Goal: Find contact information: Find contact information

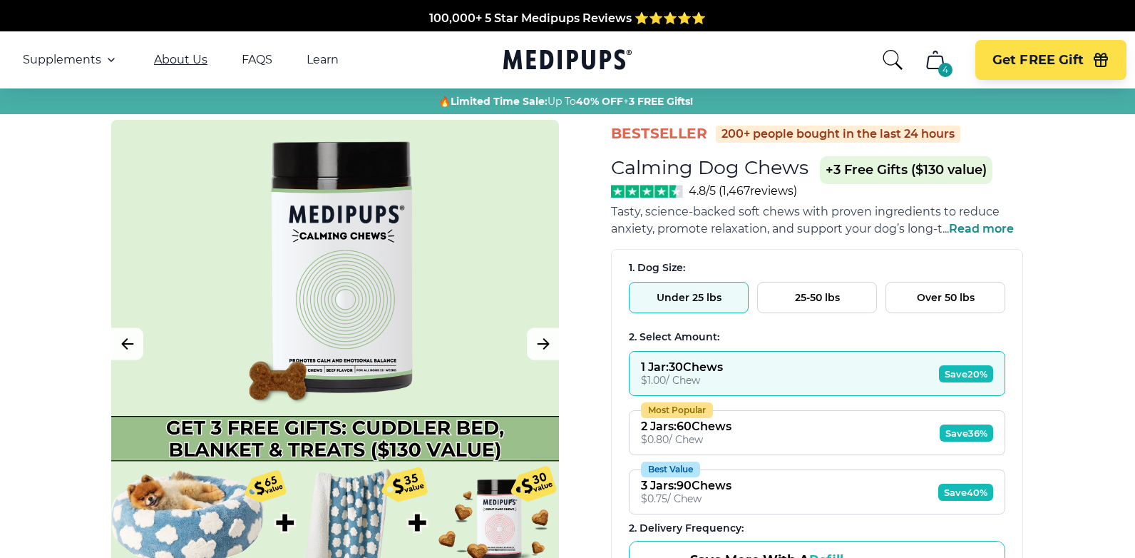
click at [178, 61] on link "About Us" at bounding box center [180, 60] width 53 height 14
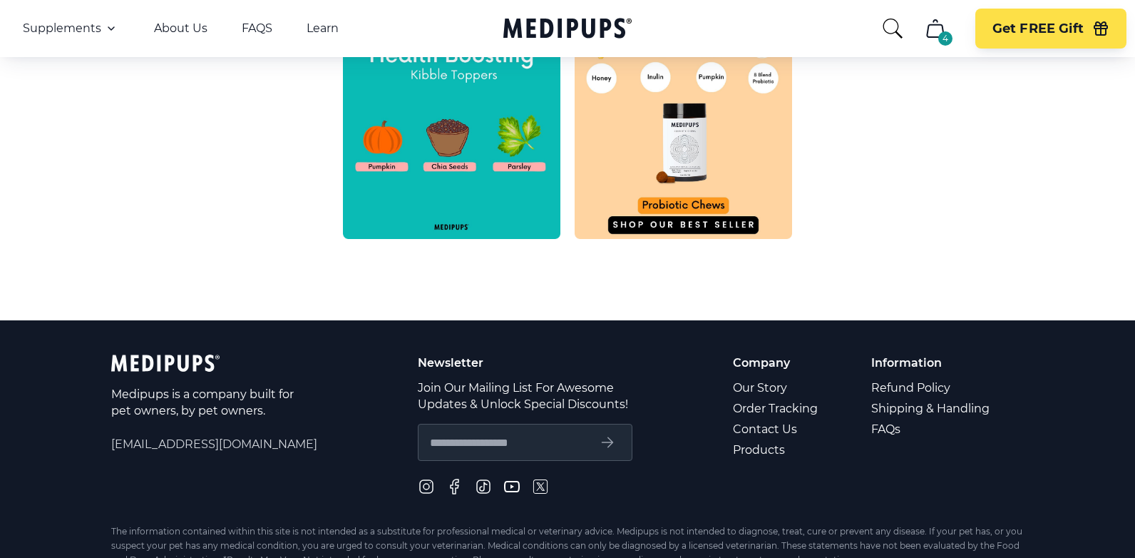
scroll to position [703, 0]
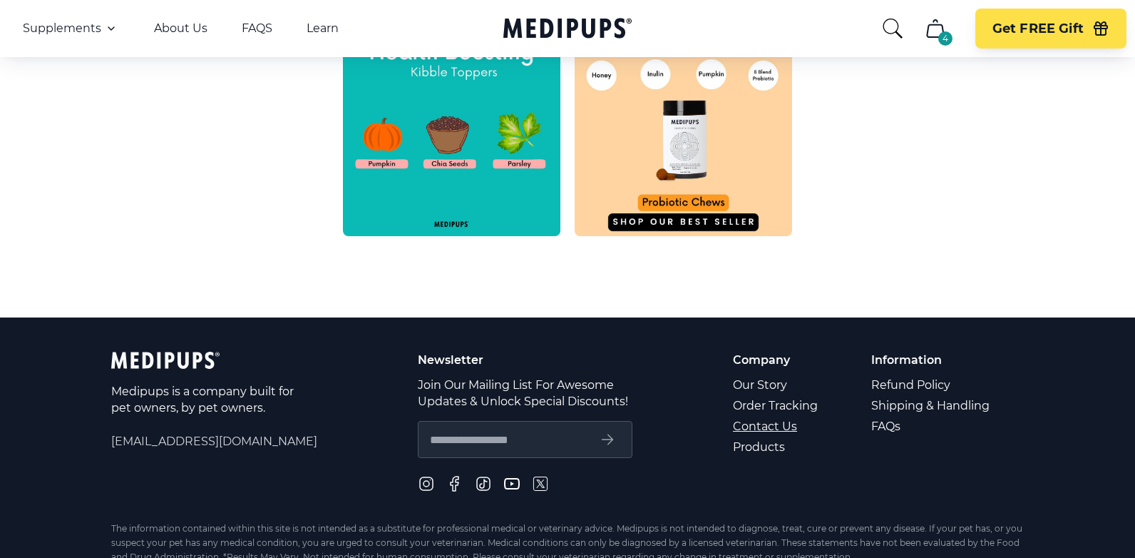
click at [752, 429] on link "Contact Us" at bounding box center [776, 426] width 87 height 21
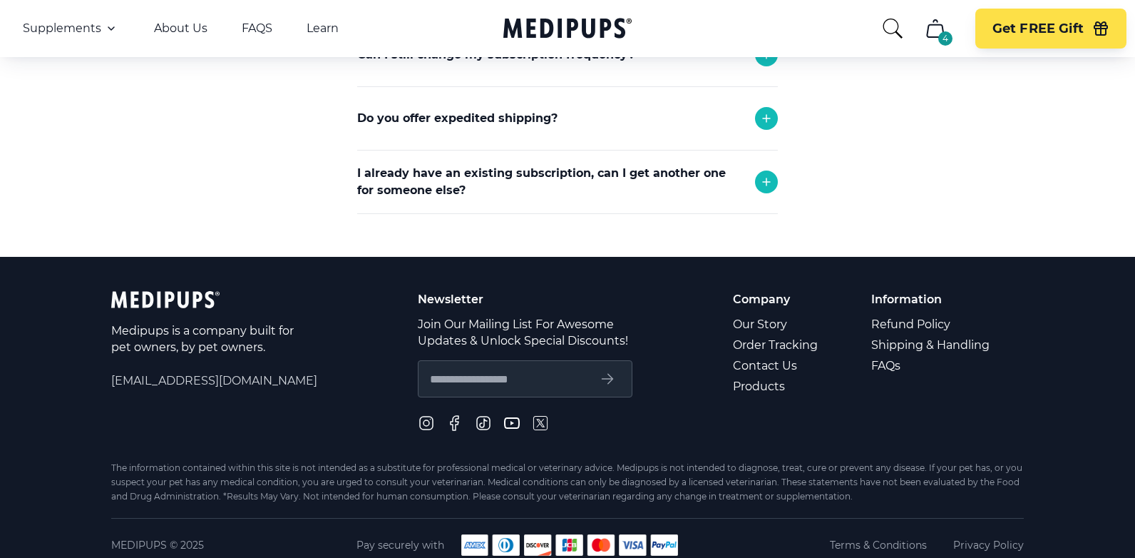
scroll to position [604, 0]
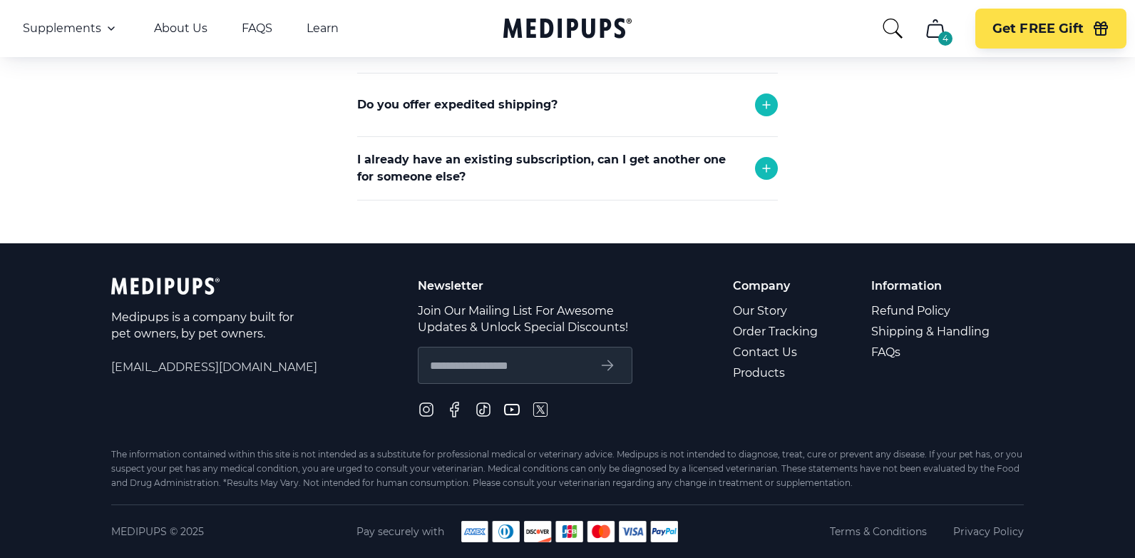
click at [757, 288] on p "Company" at bounding box center [776, 285] width 87 height 16
click at [737, 290] on p "Company" at bounding box center [776, 285] width 87 height 16
click at [740, 352] on link "Contact Us" at bounding box center [776, 352] width 87 height 21
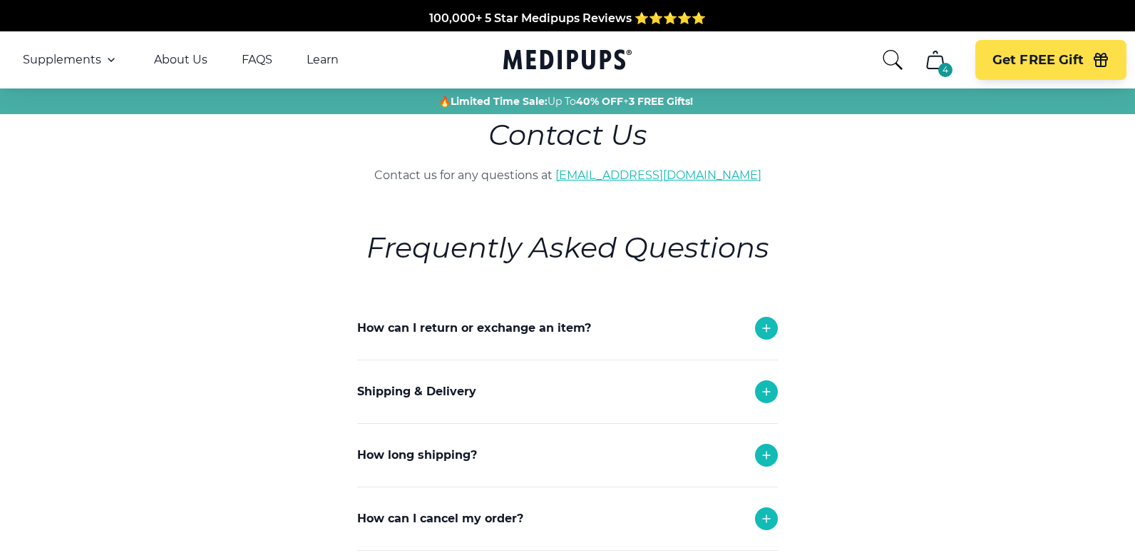
click at [612, 178] on link "[EMAIL_ADDRESS][DOMAIN_NAME]" at bounding box center [658, 175] width 206 height 14
click at [615, 176] on link "[EMAIL_ADDRESS][DOMAIN_NAME]" at bounding box center [658, 175] width 206 height 14
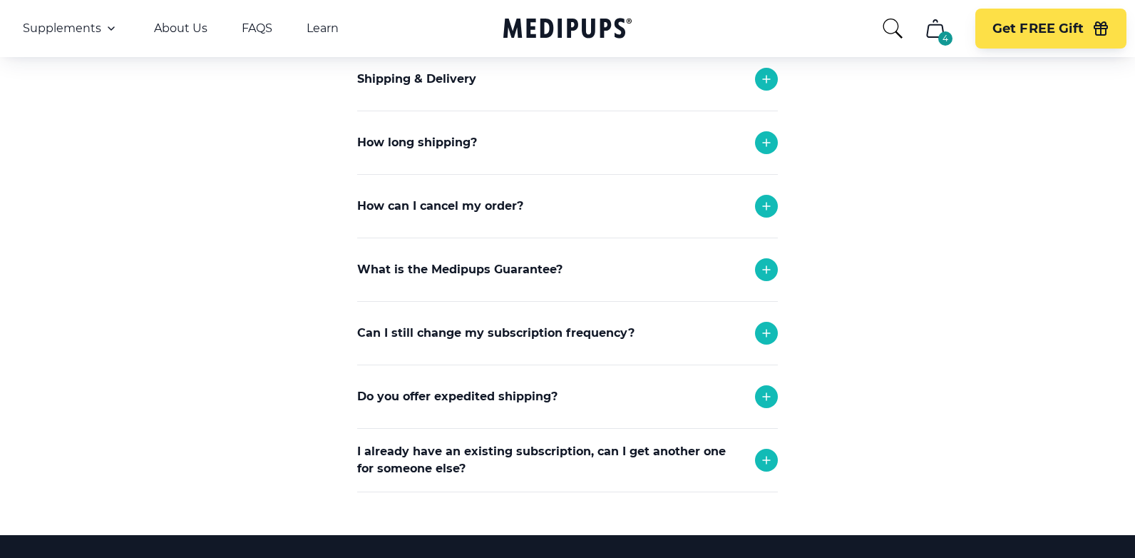
scroll to position [314, 0]
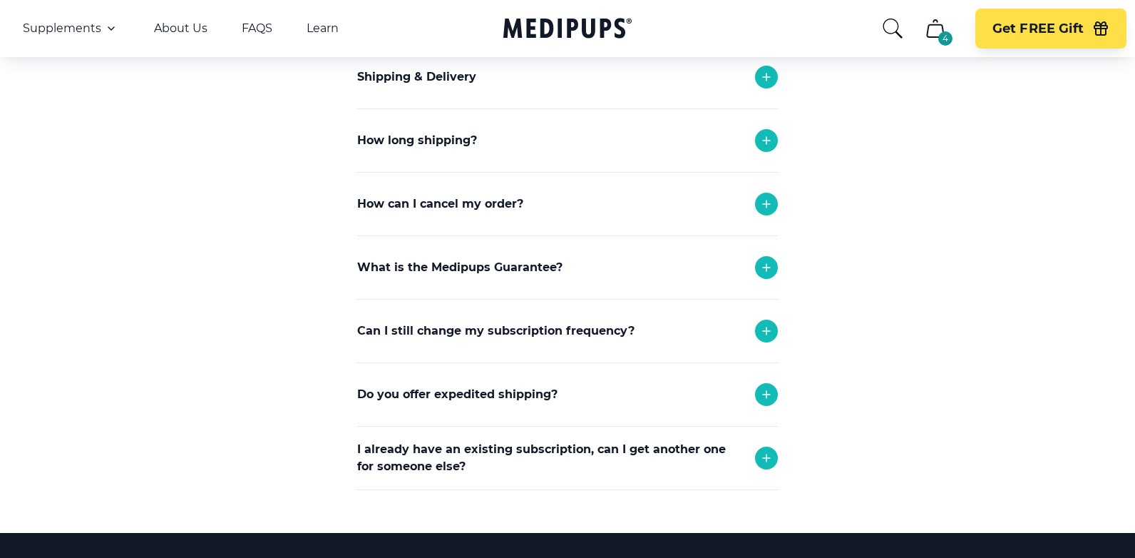
click at [768, 267] on icon at bounding box center [766, 267] width 17 height 17
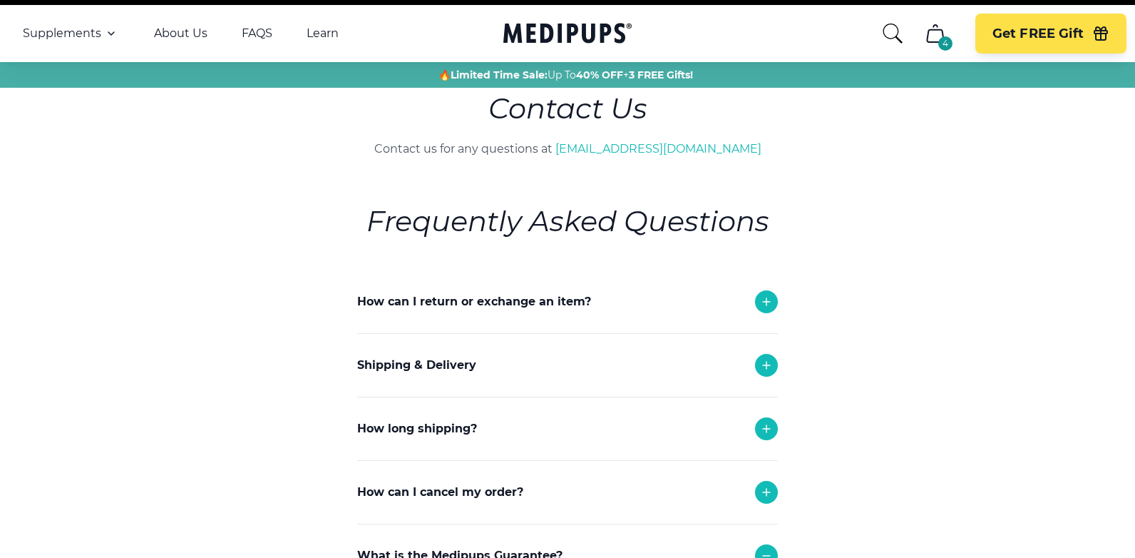
scroll to position [0, 0]
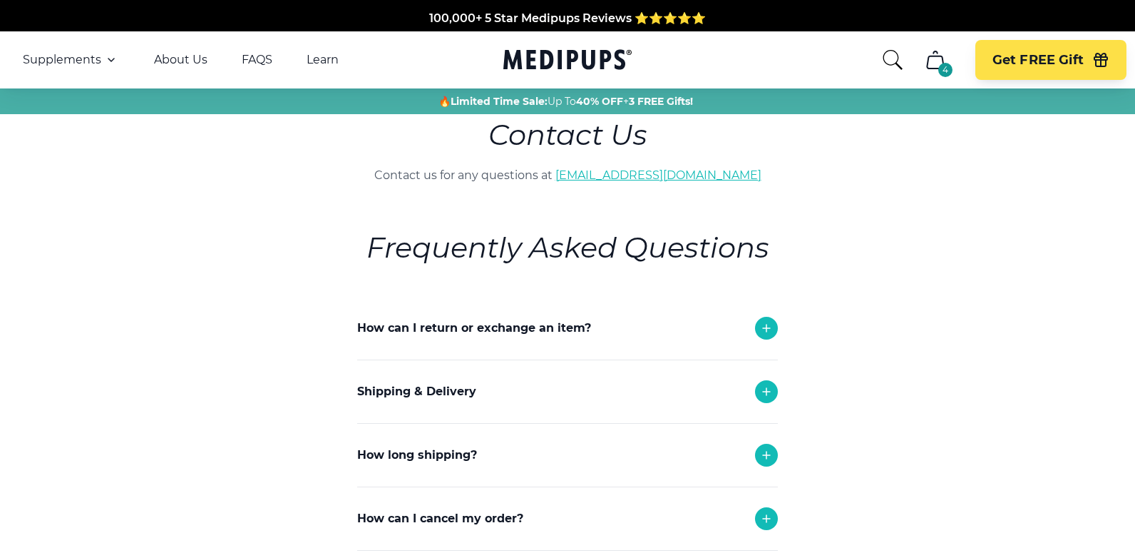
click at [598, 177] on link "[EMAIL_ADDRESS][DOMAIN_NAME]" at bounding box center [658, 175] width 206 height 14
click at [318, 58] on link "Learn" at bounding box center [323, 60] width 32 height 14
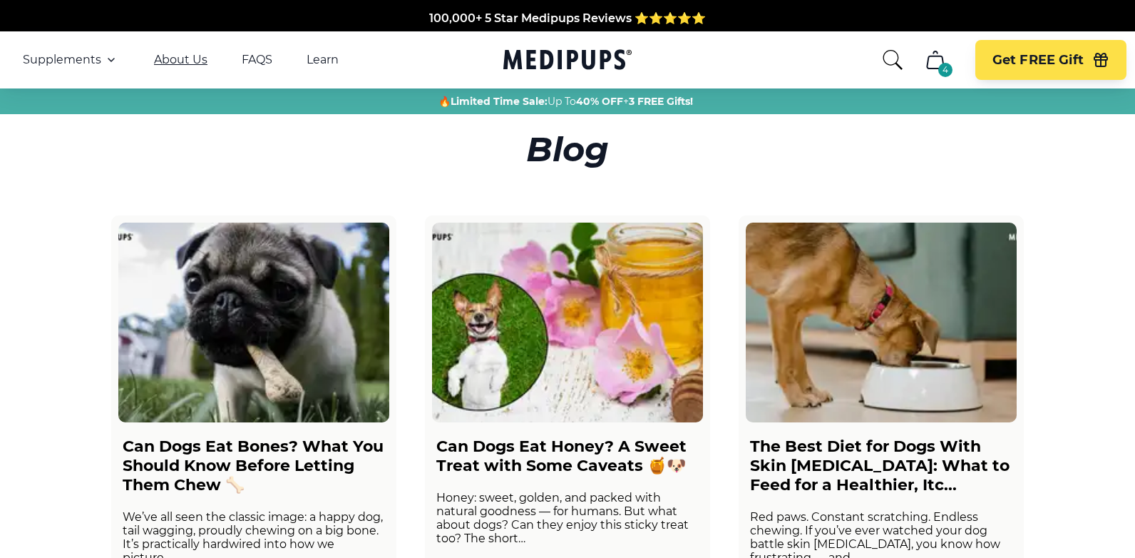
click at [176, 61] on link "About Us" at bounding box center [180, 60] width 53 height 14
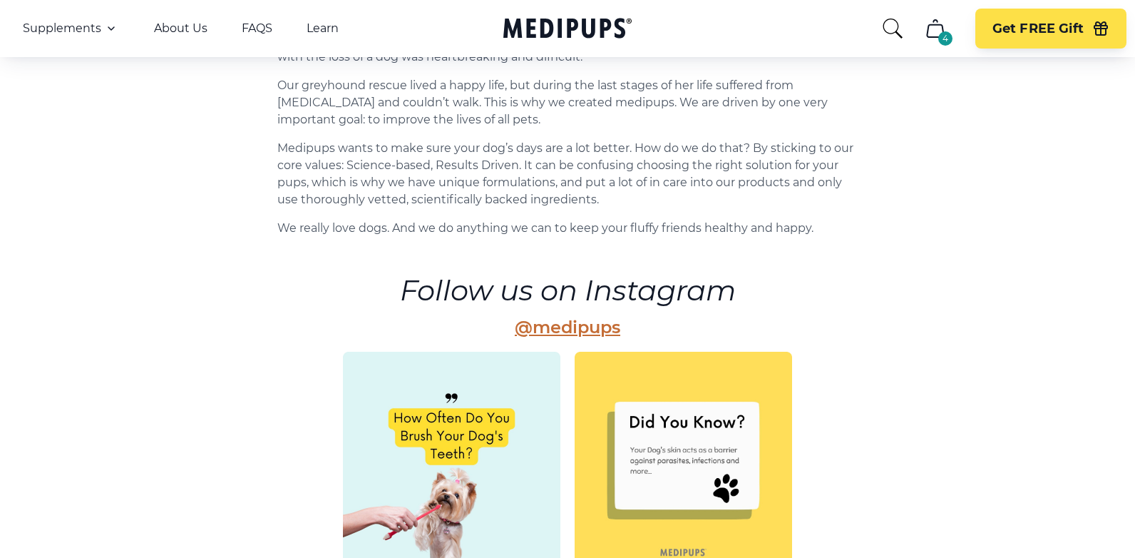
scroll to position [138, 0]
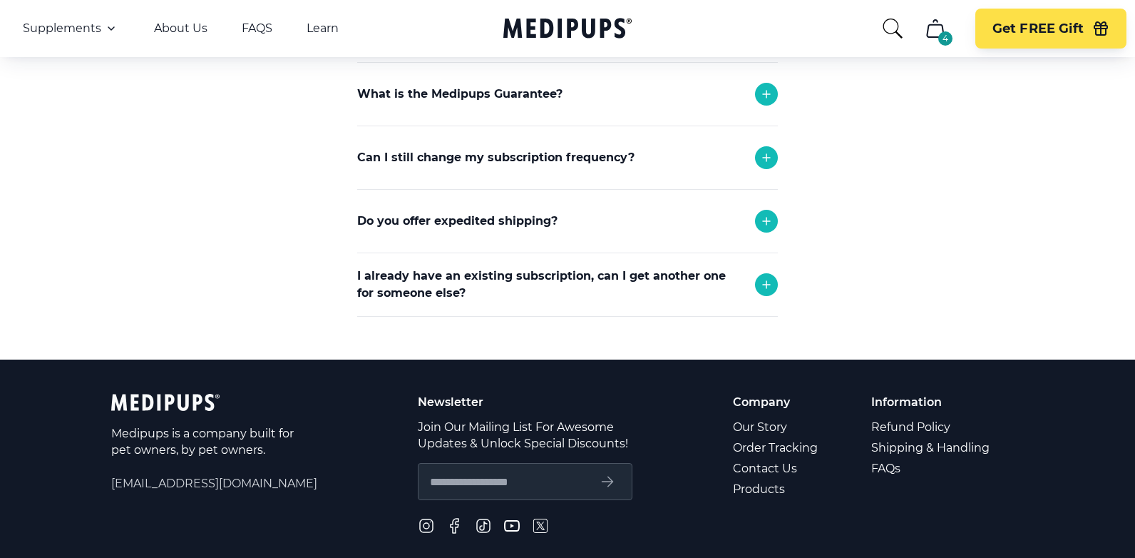
scroll to position [494, 0]
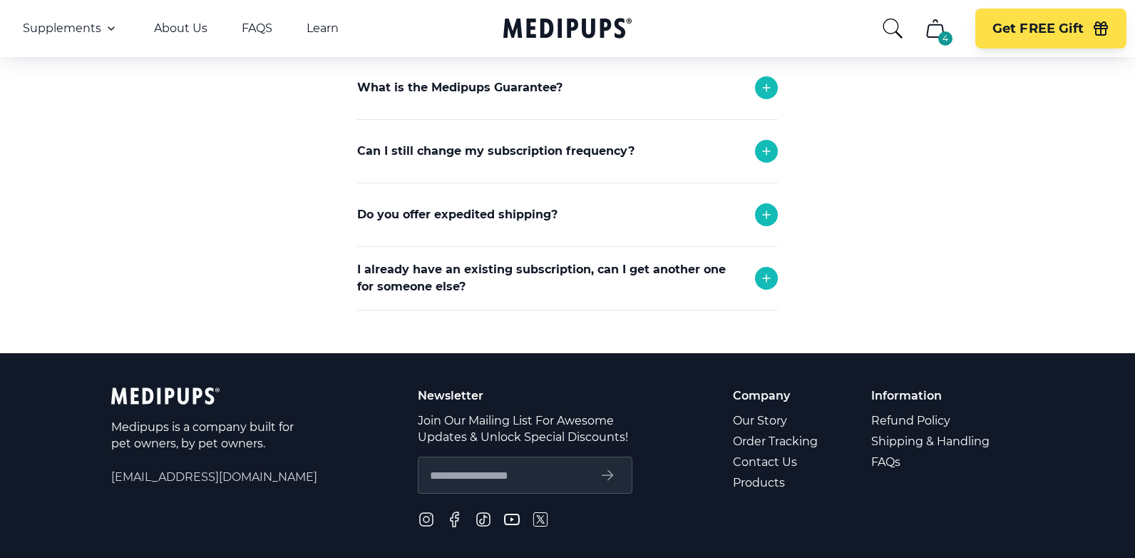
click at [447, 479] on input "text" at bounding box center [509, 475] width 158 height 19
type input "**********"
click at [660, 476] on div "**********" at bounding box center [567, 472] width 913 height 170
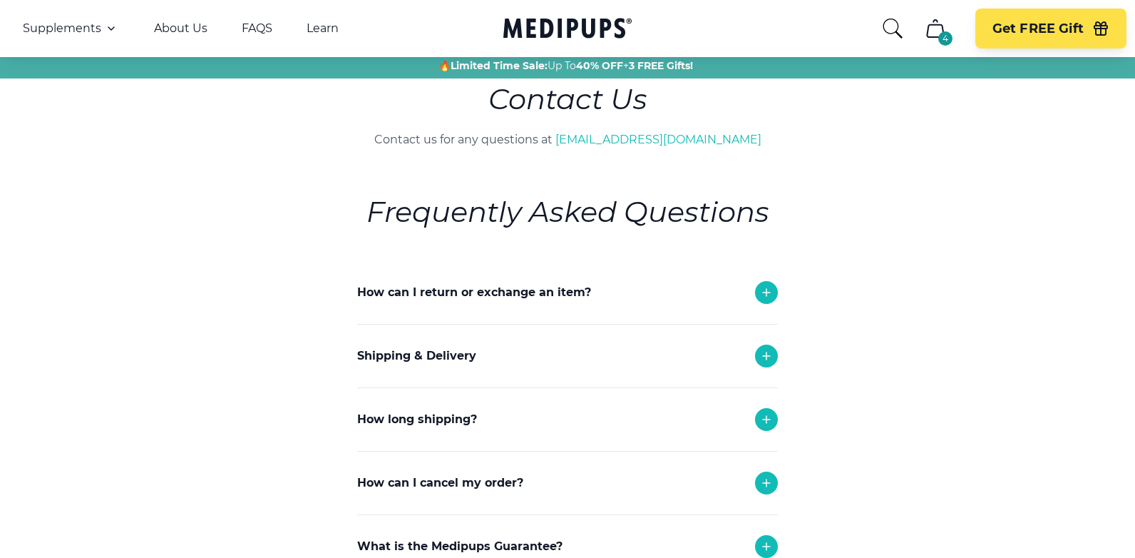
scroll to position [0, 0]
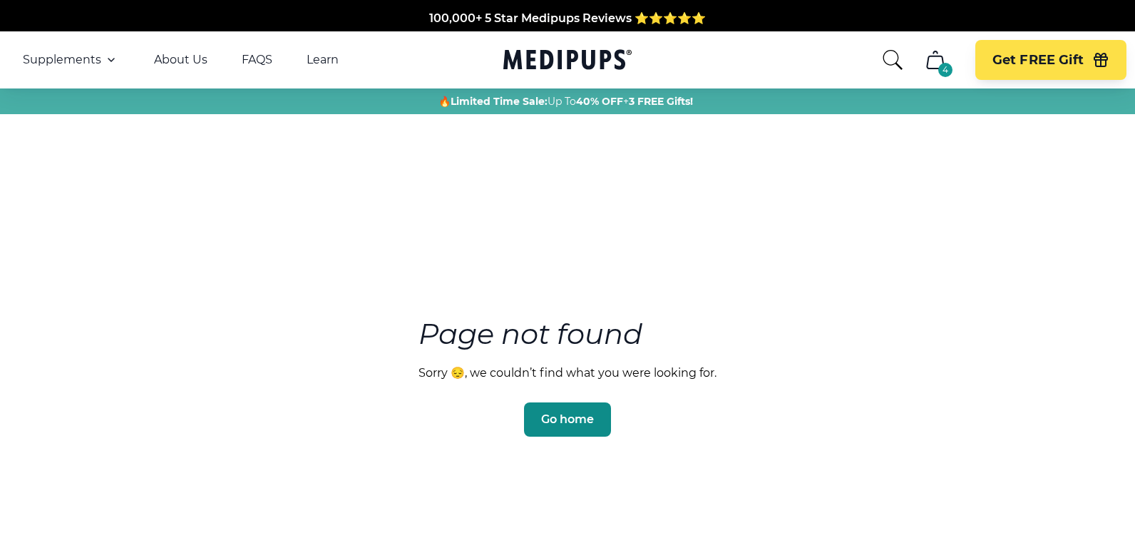
scroll to position [1, 0]
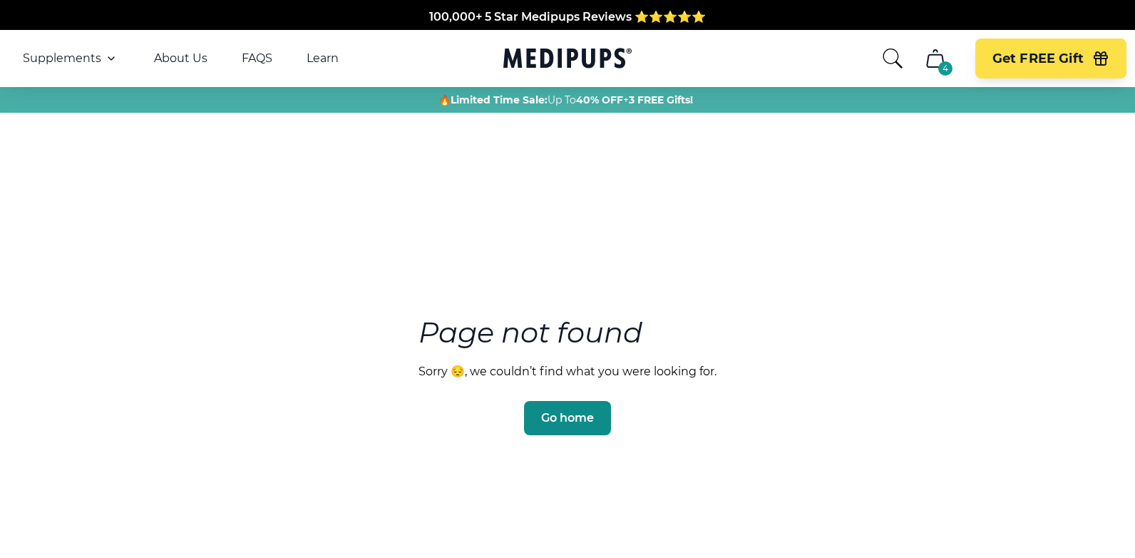
click at [585, 425] on span "Go home" at bounding box center [567, 418] width 53 height 14
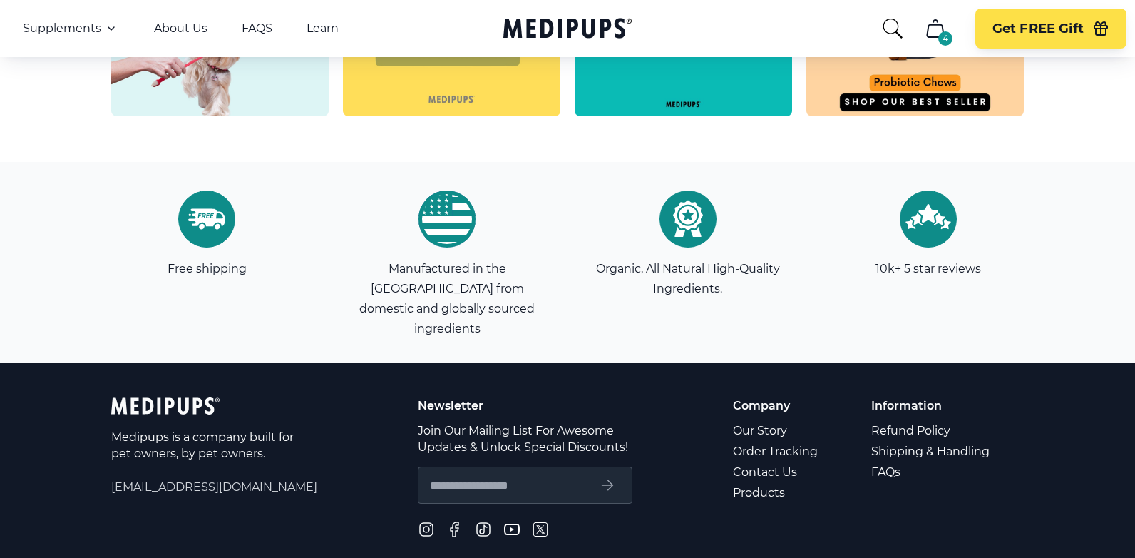
scroll to position [4070, 0]
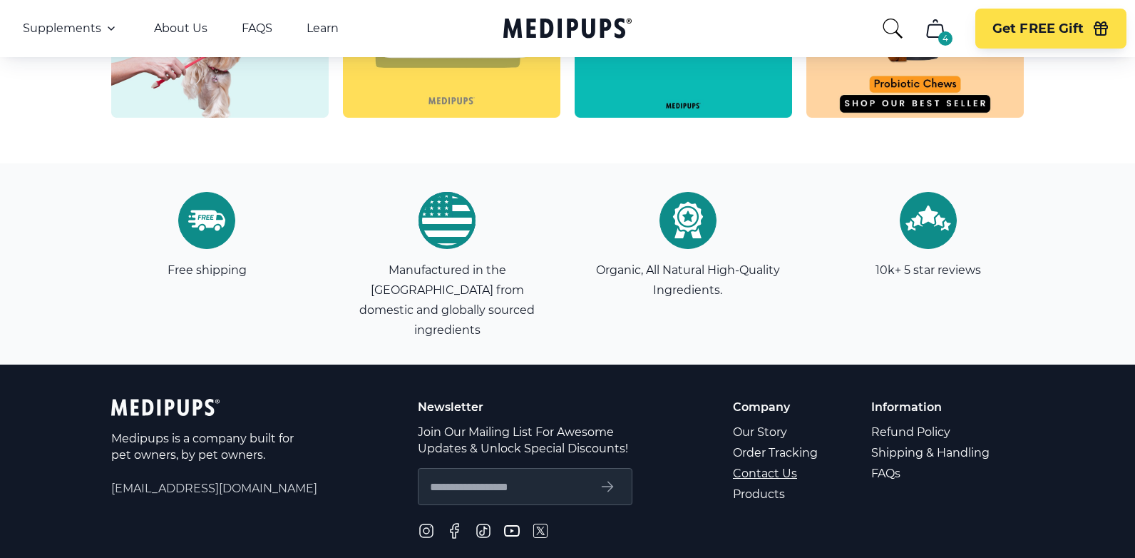
click at [764, 463] on link "Contact Us" at bounding box center [776, 473] width 87 height 21
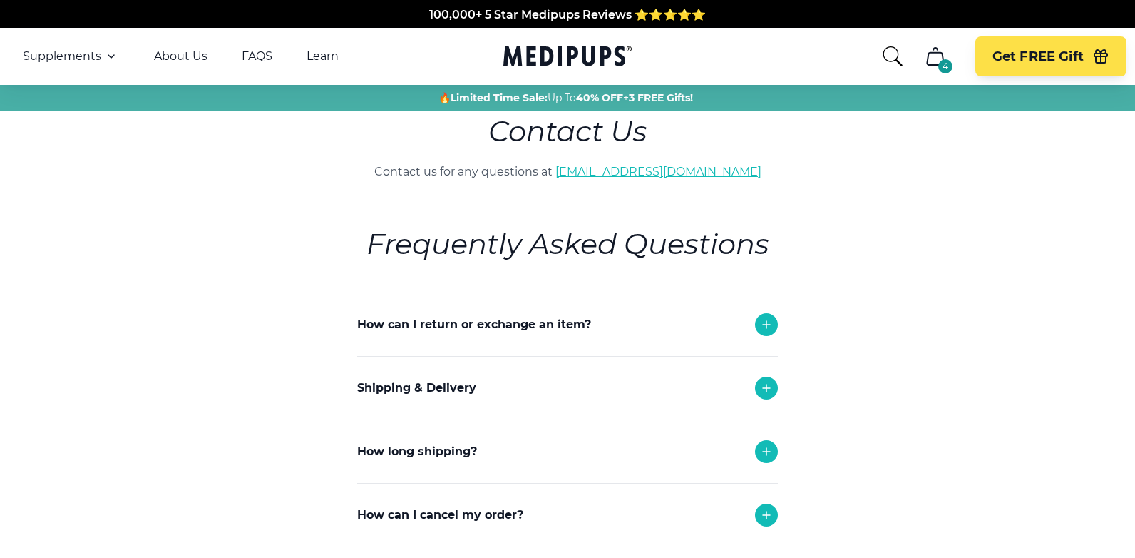
click at [620, 175] on link "[EMAIL_ADDRESS][DOMAIN_NAME]" at bounding box center [658, 172] width 206 height 14
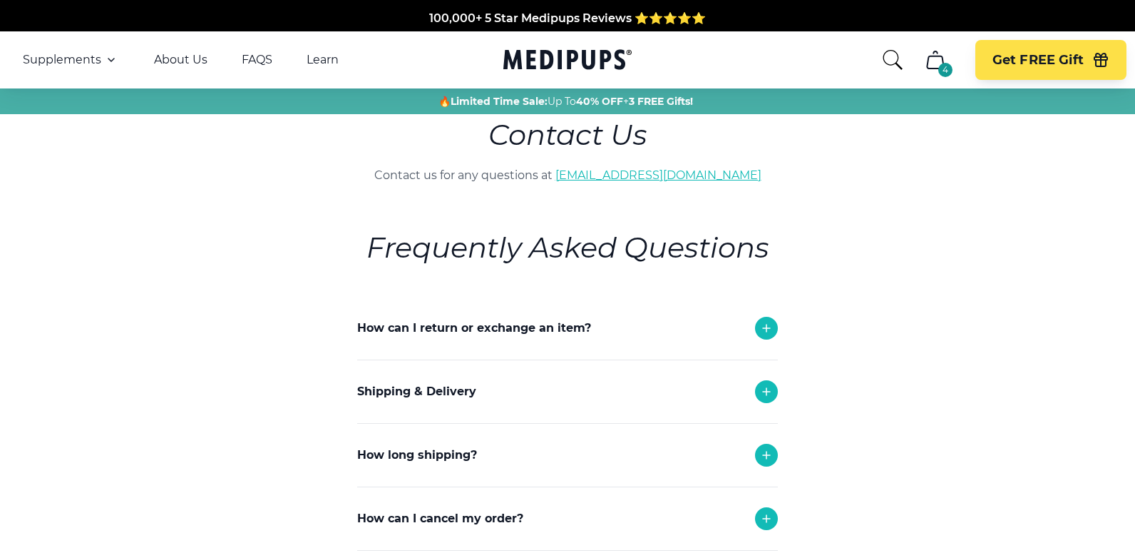
click at [620, 175] on link "[EMAIL_ADDRESS][DOMAIN_NAME]" at bounding box center [658, 175] width 206 height 14
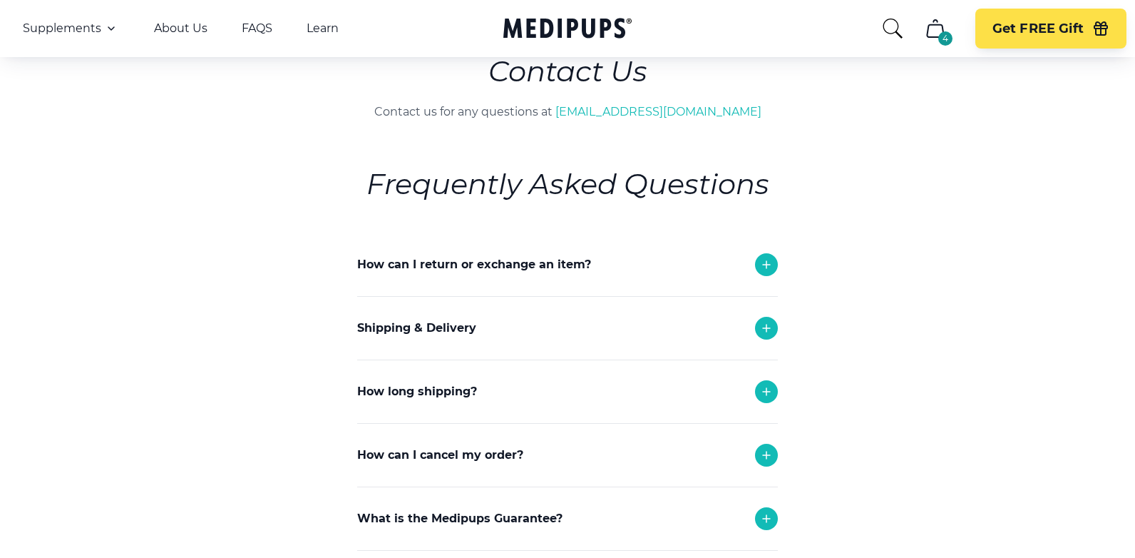
scroll to position [64, 0]
